Goal: Navigation & Orientation: Find specific page/section

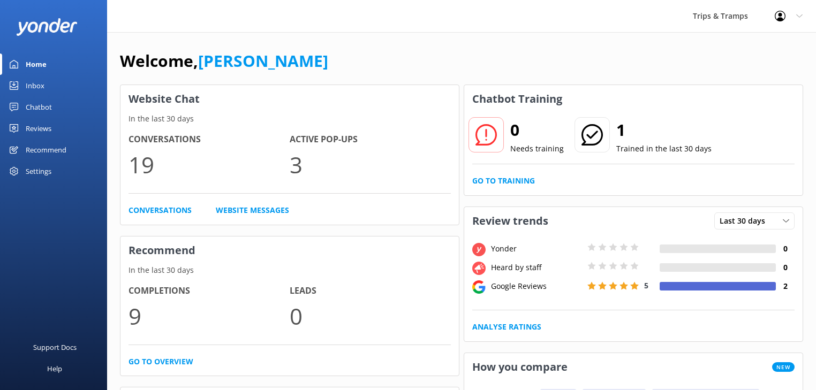
click at [26, 104] on div "Chatbot" at bounding box center [39, 106] width 26 height 21
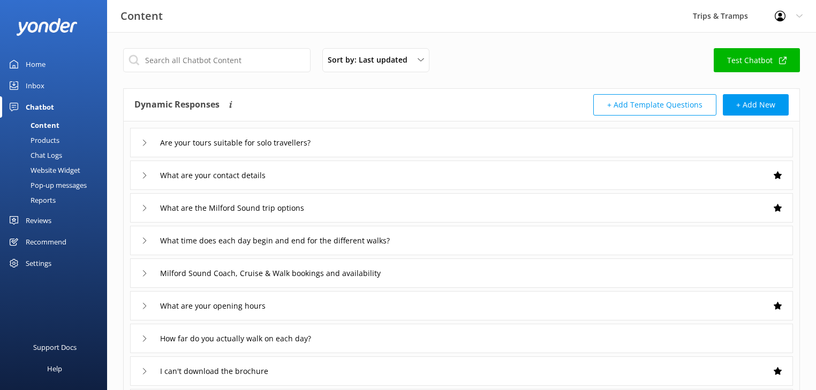
click at [36, 84] on div "Inbox" at bounding box center [35, 85] width 19 height 21
